Goal: Information Seeking & Learning: Understand process/instructions

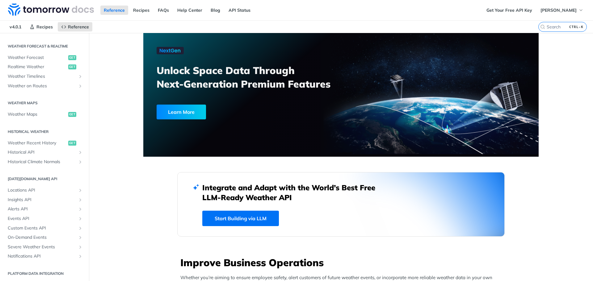
scroll to position [129, 0]
click at [31, 196] on span "Insights API" at bounding box center [42, 199] width 69 height 6
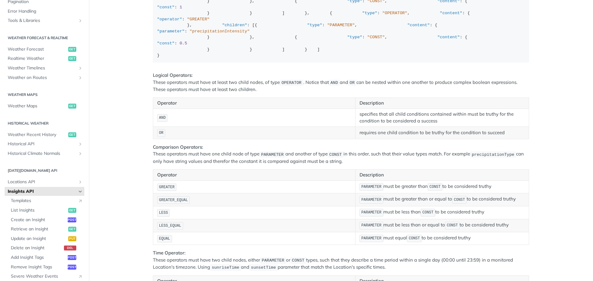
scroll to position [122, 0]
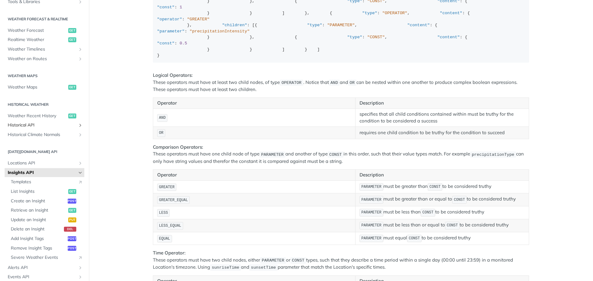
click at [37, 129] on link "Historical API" at bounding box center [45, 125] width 80 height 9
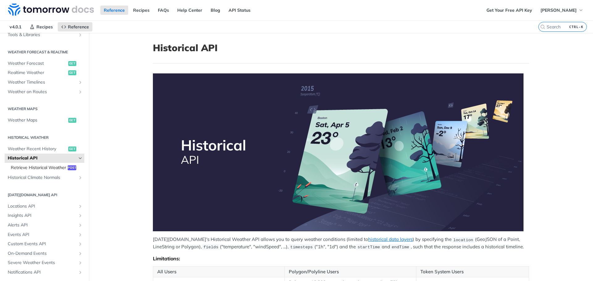
click at [36, 171] on span "Retrieve Historical Weather" at bounding box center [38, 168] width 55 height 6
